Goal: Task Accomplishment & Management: Manage account settings

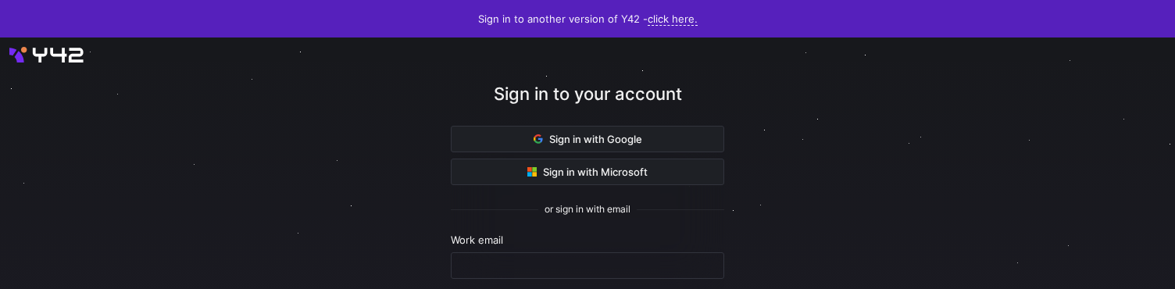
scroll to position [199, 0]
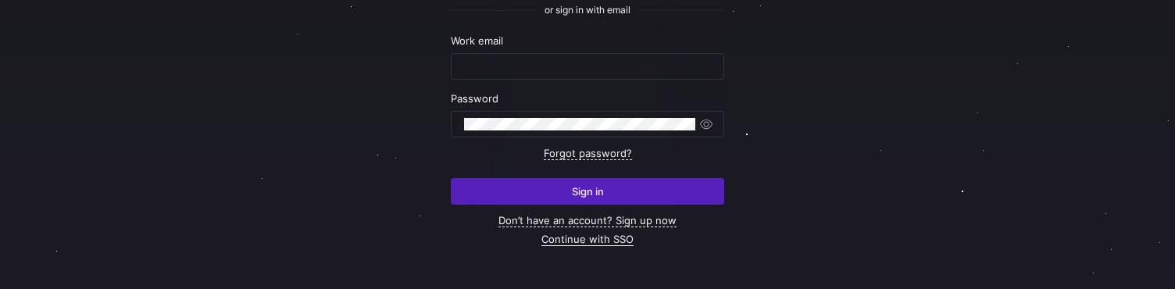
click at [598, 238] on link "Continue with SSO" at bounding box center [587, 239] width 92 height 13
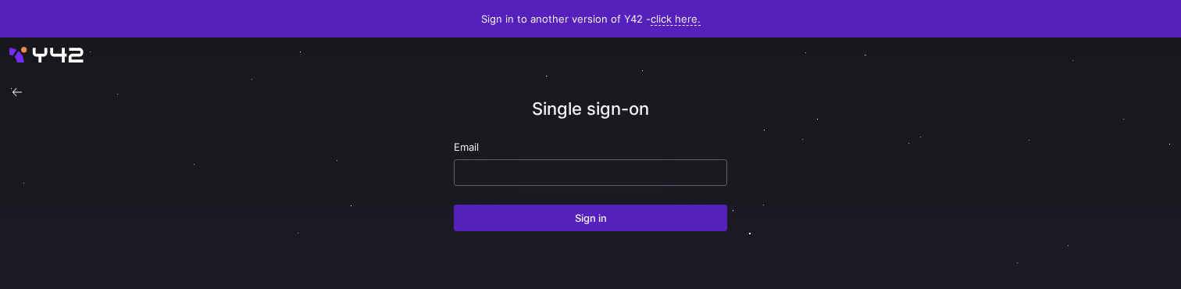
click at [526, 180] on div at bounding box center [590, 172] width 247 height 25
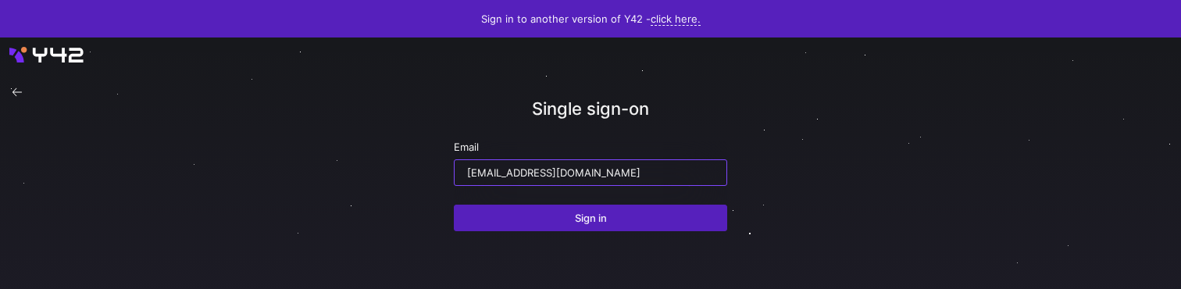
type input "[EMAIL_ADDRESS][DOMAIN_NAME]"
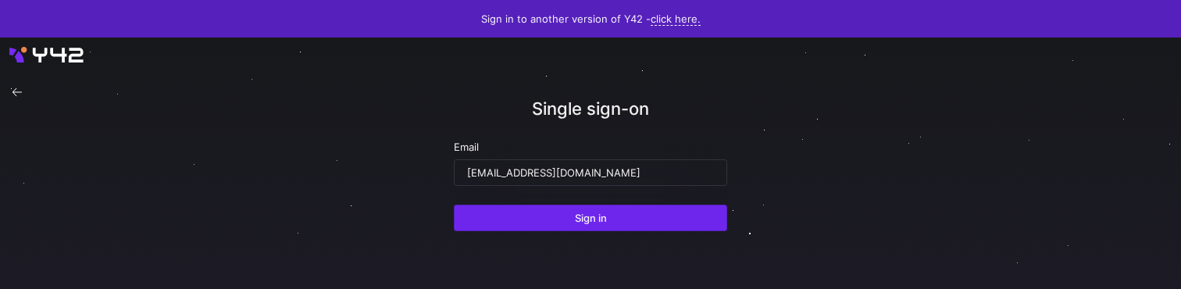
click at [534, 219] on span "submit" at bounding box center [591, 217] width 272 height 25
